Goal: Task Accomplishment & Management: Manage account settings

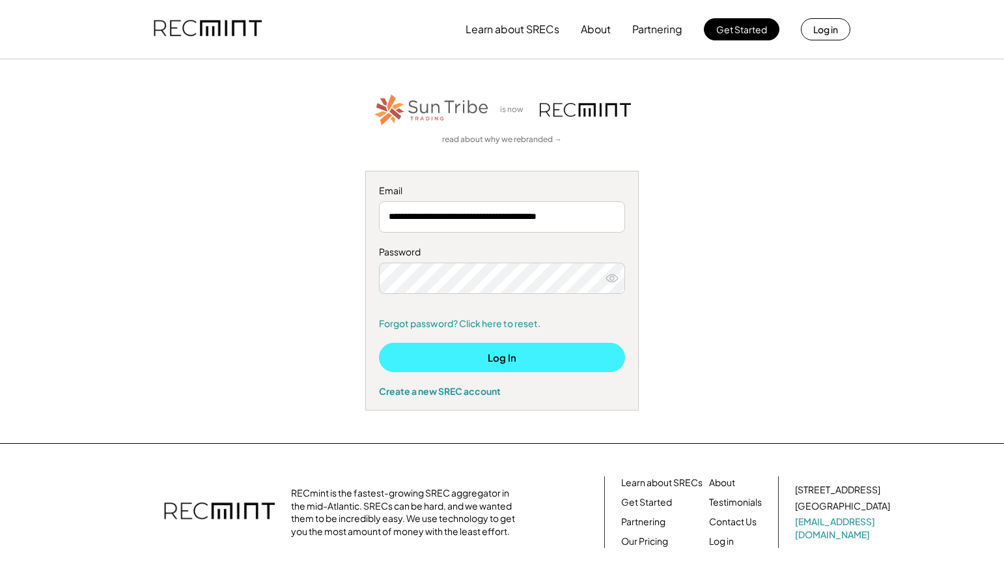
click at [515, 358] on button "Log In" at bounding box center [502, 357] width 246 height 29
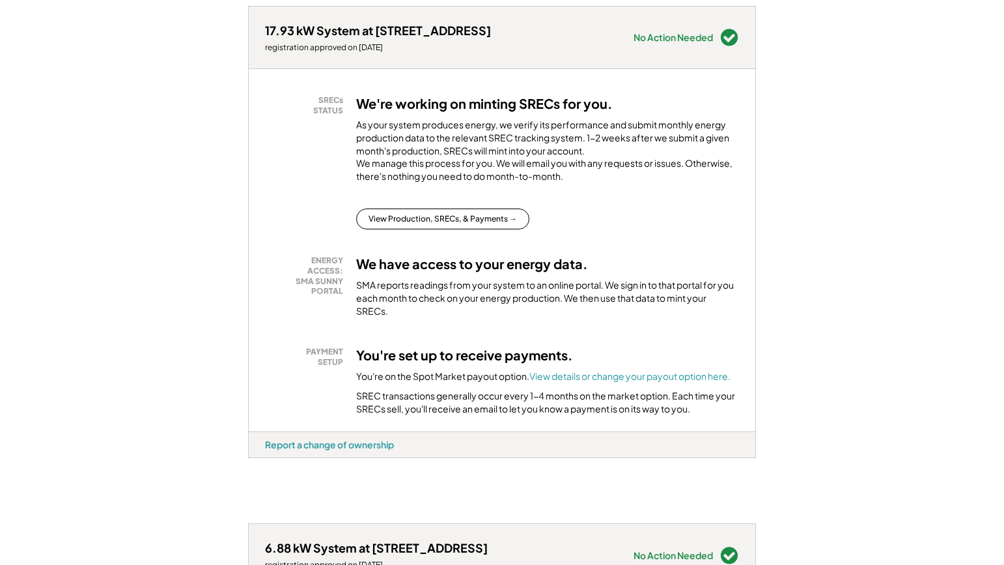
scroll to position [753, 0]
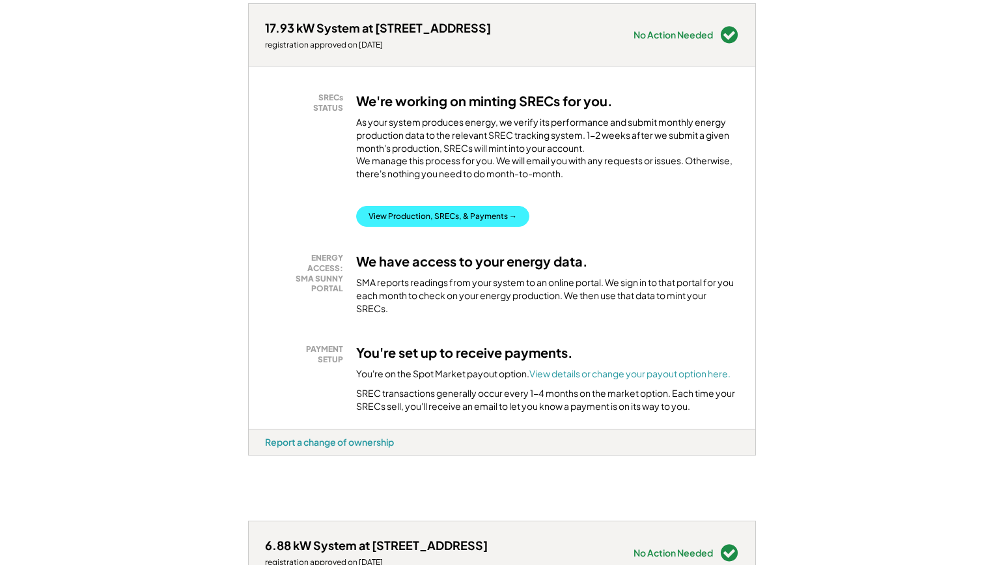
click at [449, 227] on button "View Production, SRECs, & Payments →" at bounding box center [442, 216] width 173 height 21
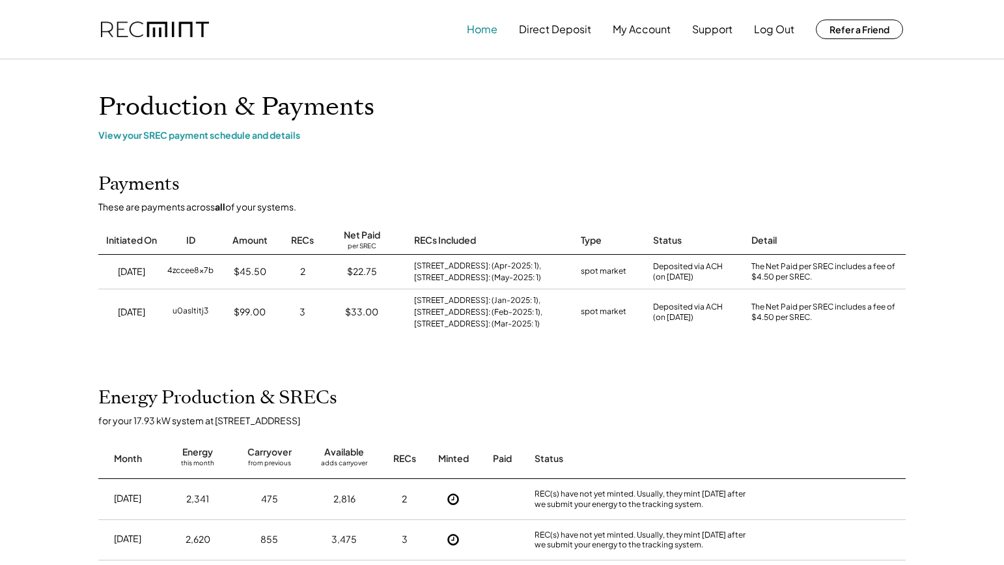
click at [480, 27] on button "Home" at bounding box center [482, 29] width 31 height 26
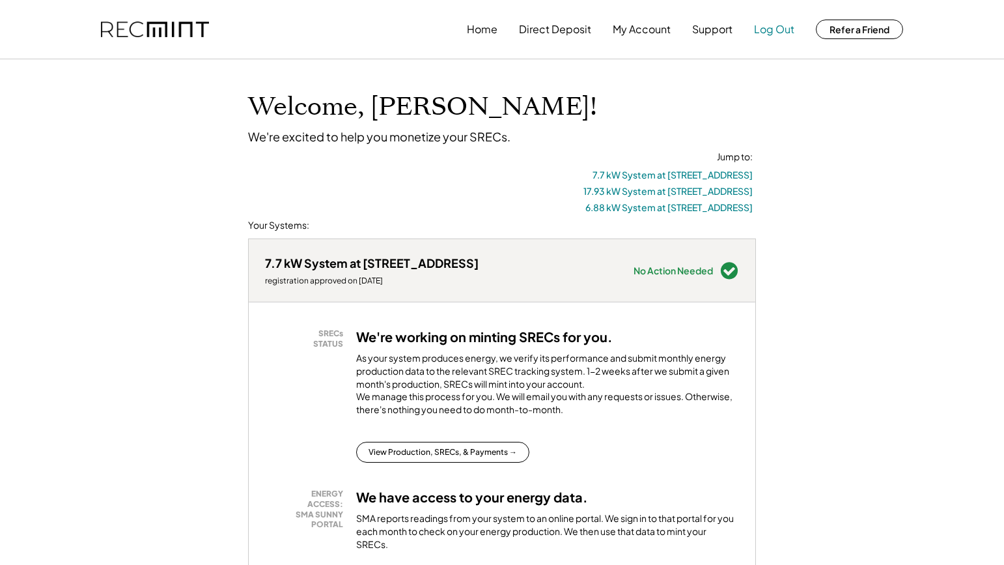
click at [769, 28] on button "Log Out" at bounding box center [774, 29] width 40 height 26
